Goal: Check status: Check status

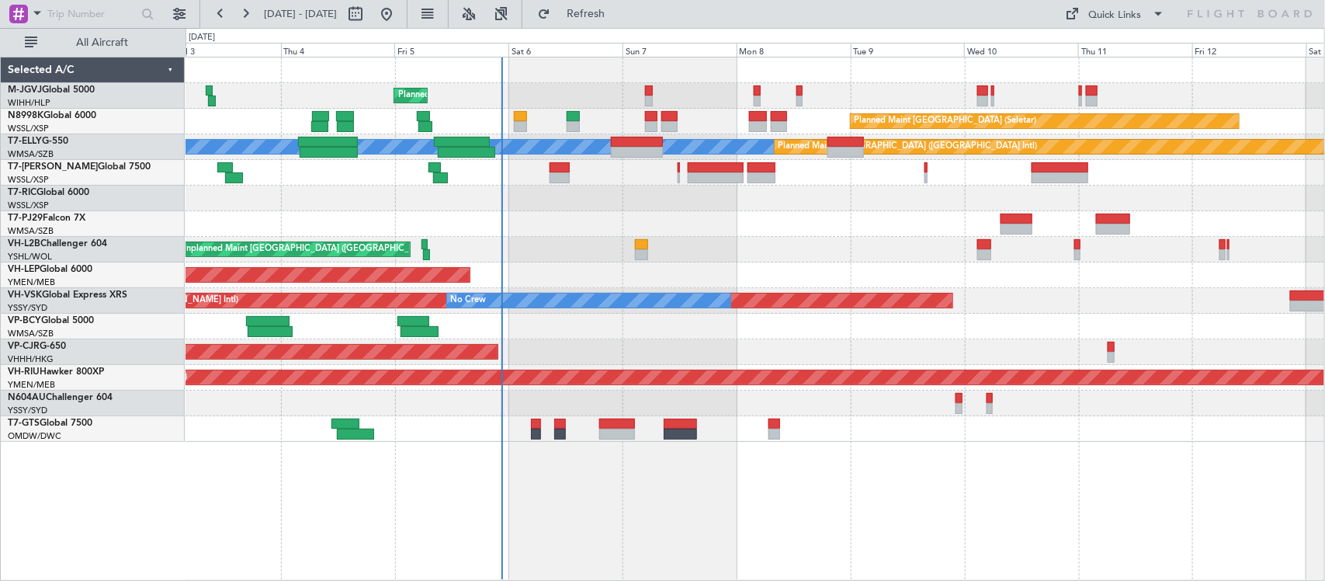
click at [571, 216] on div at bounding box center [755, 224] width 1139 height 26
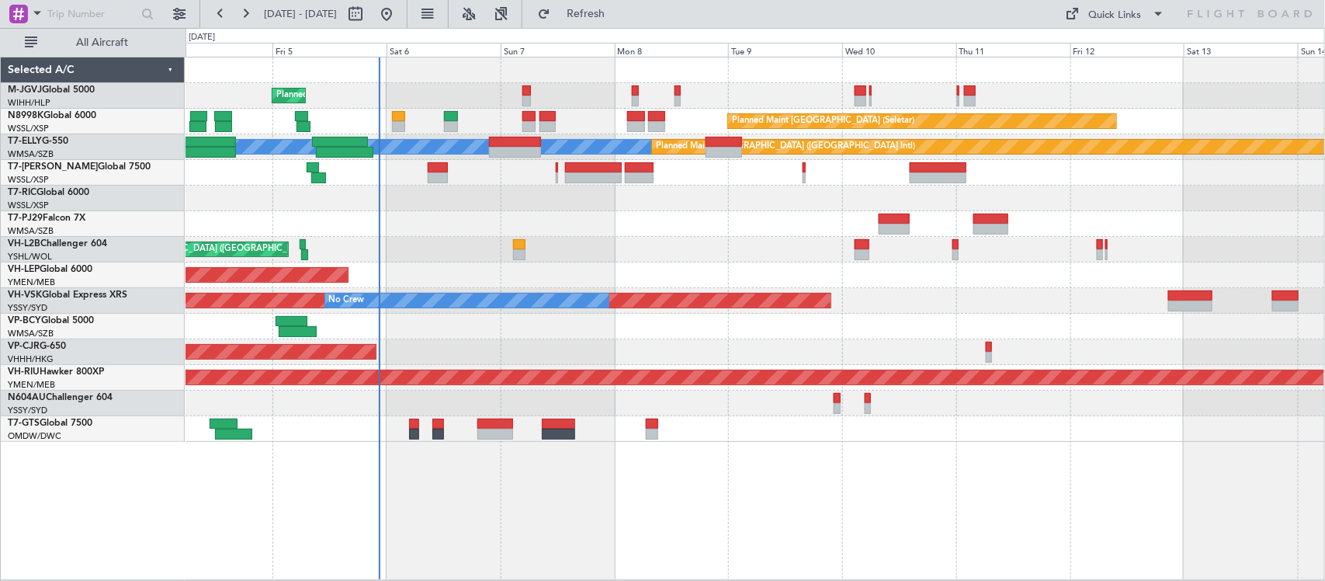
click at [627, 218] on div at bounding box center [755, 224] width 1139 height 26
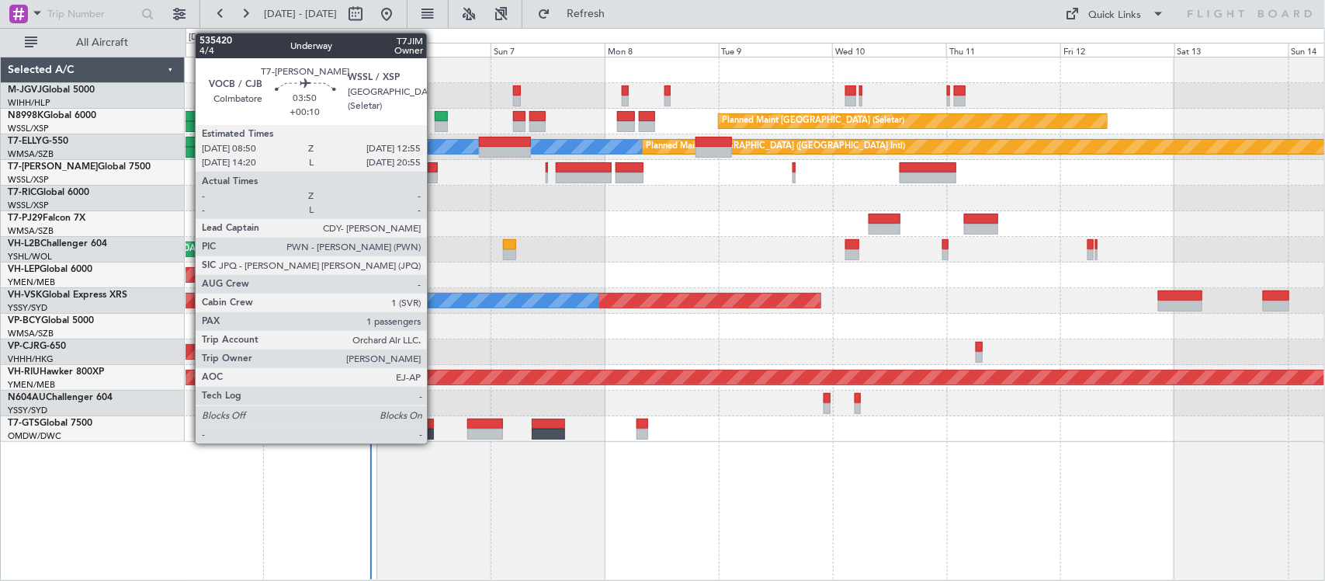
click at [435, 165] on div at bounding box center [427, 167] width 19 height 11
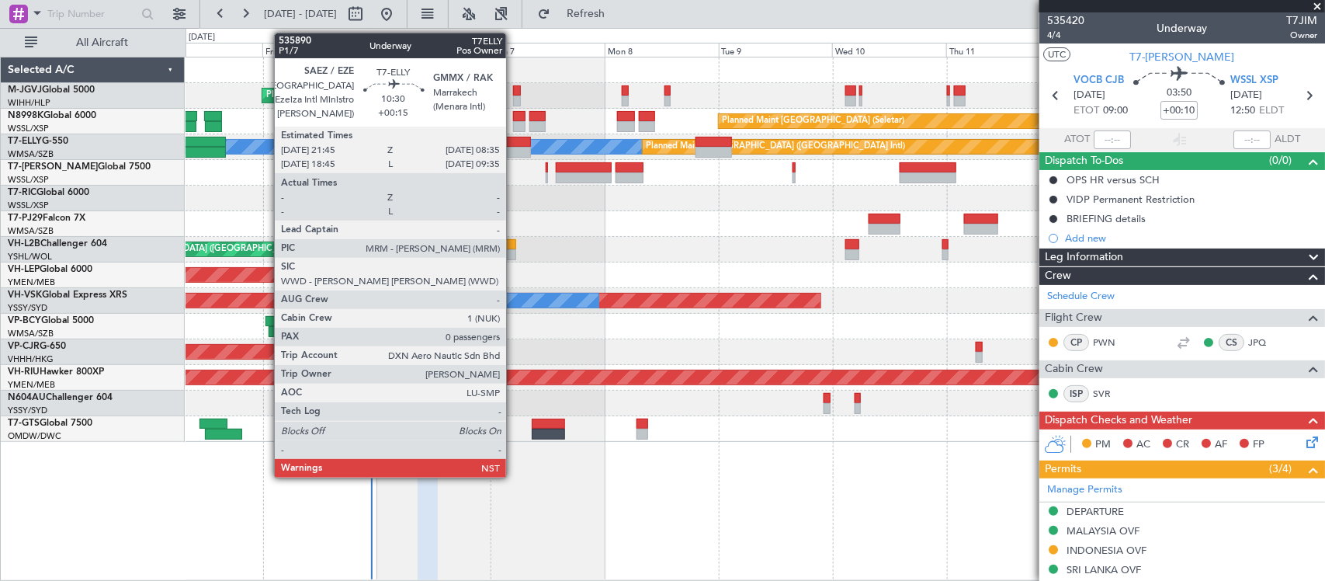
click at [514, 144] on div at bounding box center [505, 142] width 52 height 11
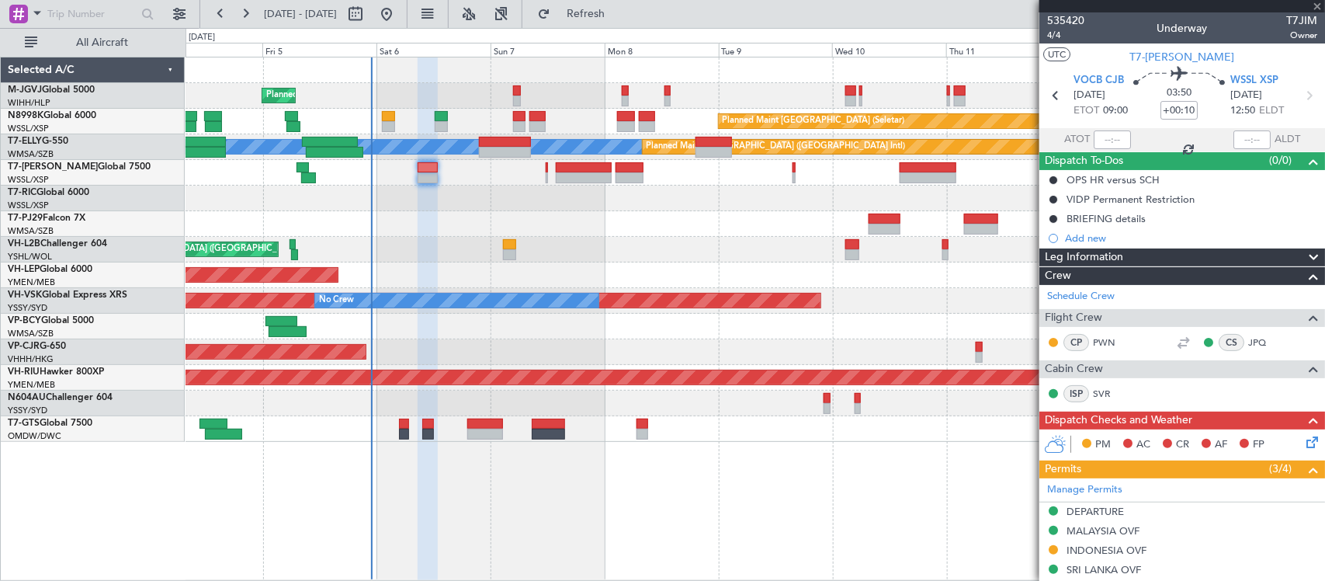
type input "+00:15"
type input "0"
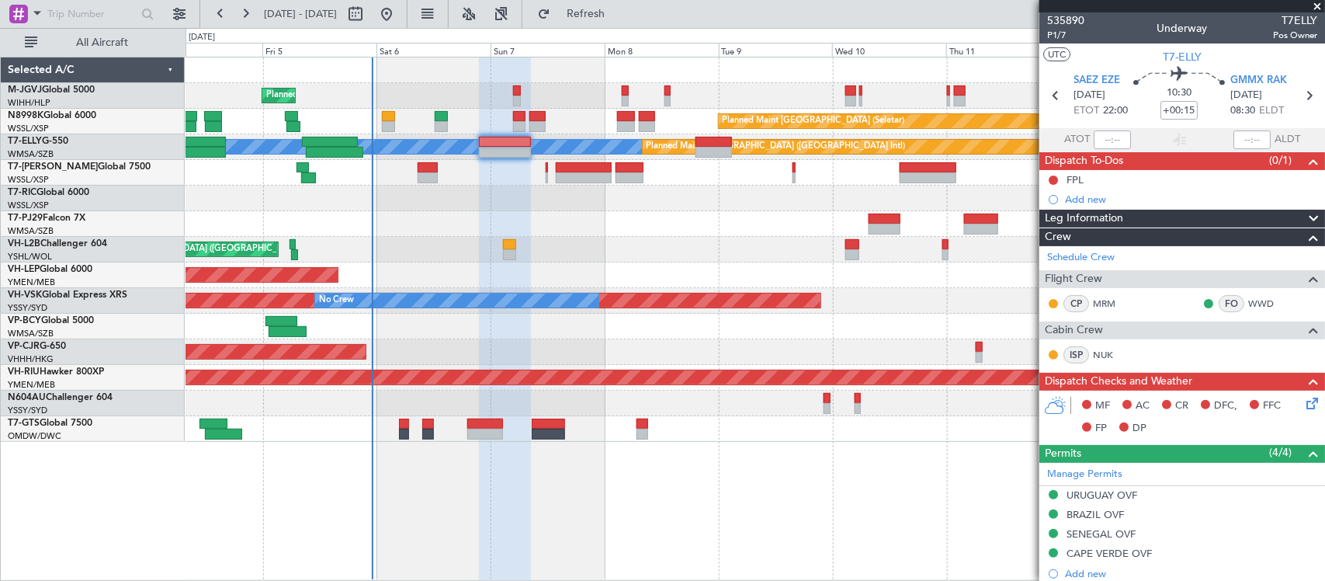
click at [545, 288] on div "Unplanned Maint Sydney ([PERSON_NAME] Intl) No Crew" at bounding box center [755, 301] width 1139 height 26
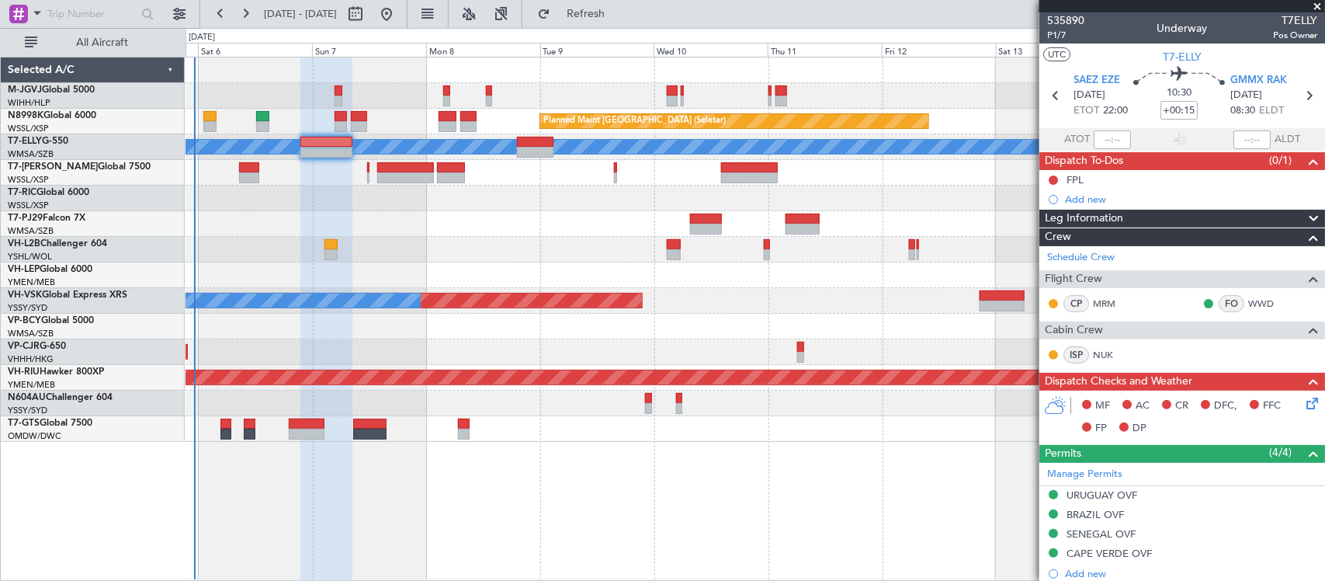
click at [802, 189] on div at bounding box center [755, 199] width 1139 height 26
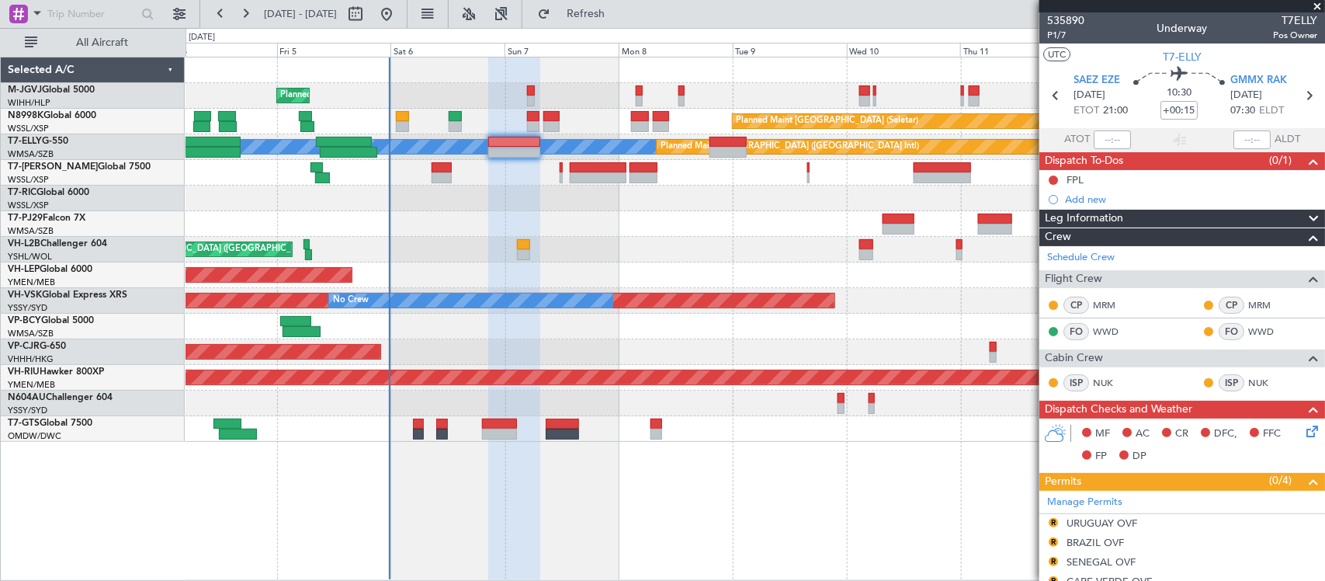
click at [767, 238] on div "Planned Maint [GEOGRAPHIC_DATA] (Seletar) Planned Maint [GEOGRAPHIC_DATA] (Sele…" at bounding box center [755, 249] width 1139 height 384
